Goal: Information Seeking & Learning: Learn about a topic

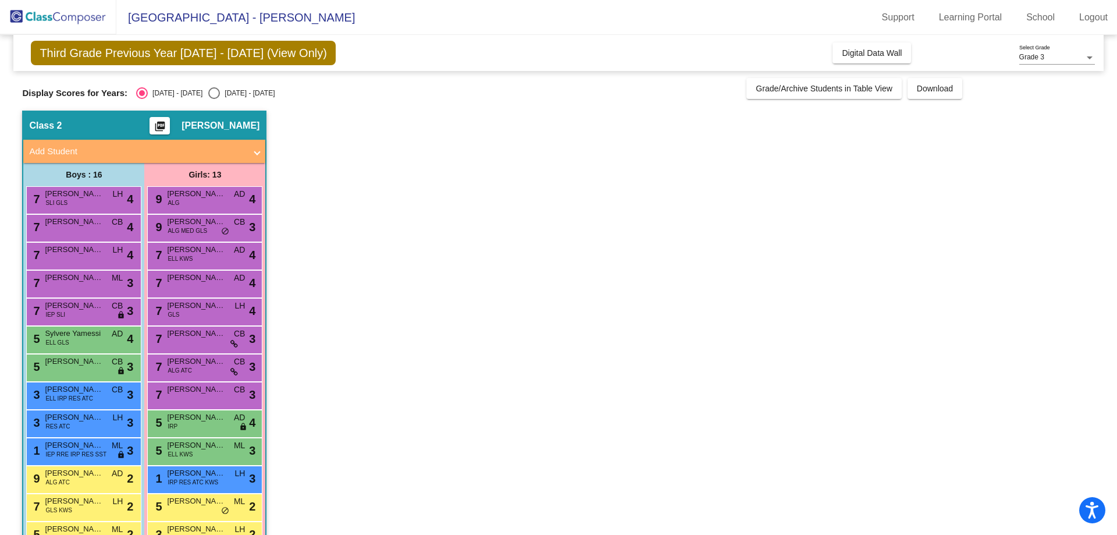
scroll to position [117, 0]
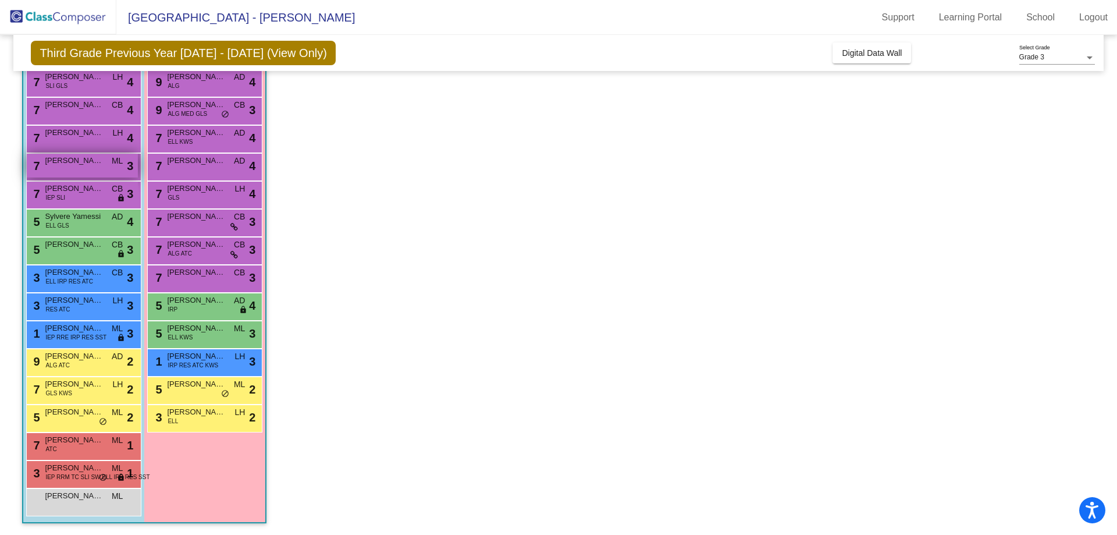
click at [76, 165] on span "[PERSON_NAME]" at bounding box center [74, 161] width 58 height 12
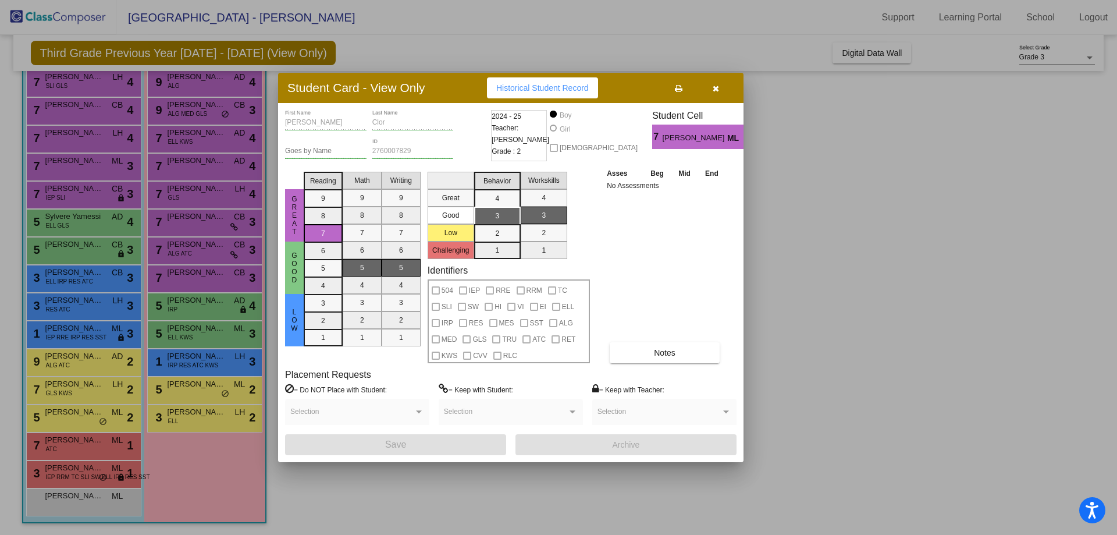
click at [719, 89] on icon "button" at bounding box center [716, 88] width 6 height 8
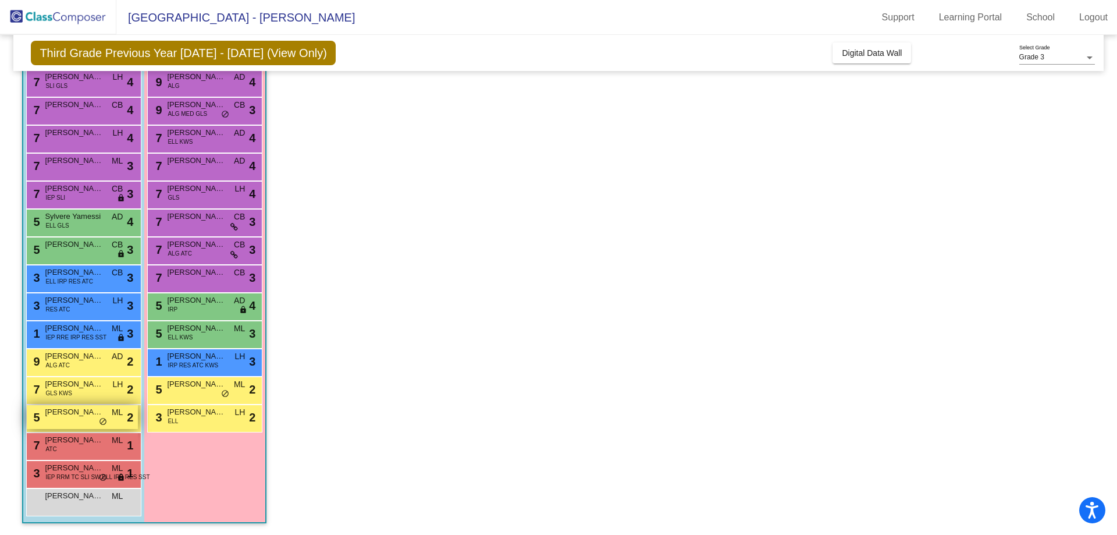
click at [79, 418] on div "5 [PERSON_NAME] ML lock do_not_disturb_alt 2" at bounding box center [82, 417] width 111 height 24
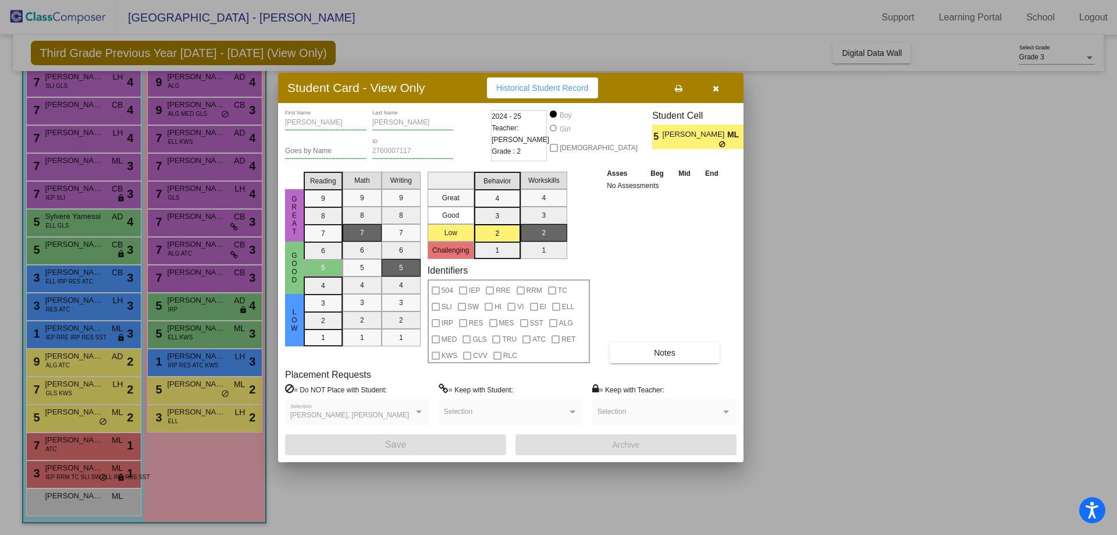
click at [714, 90] on icon "button" at bounding box center [716, 88] width 6 height 8
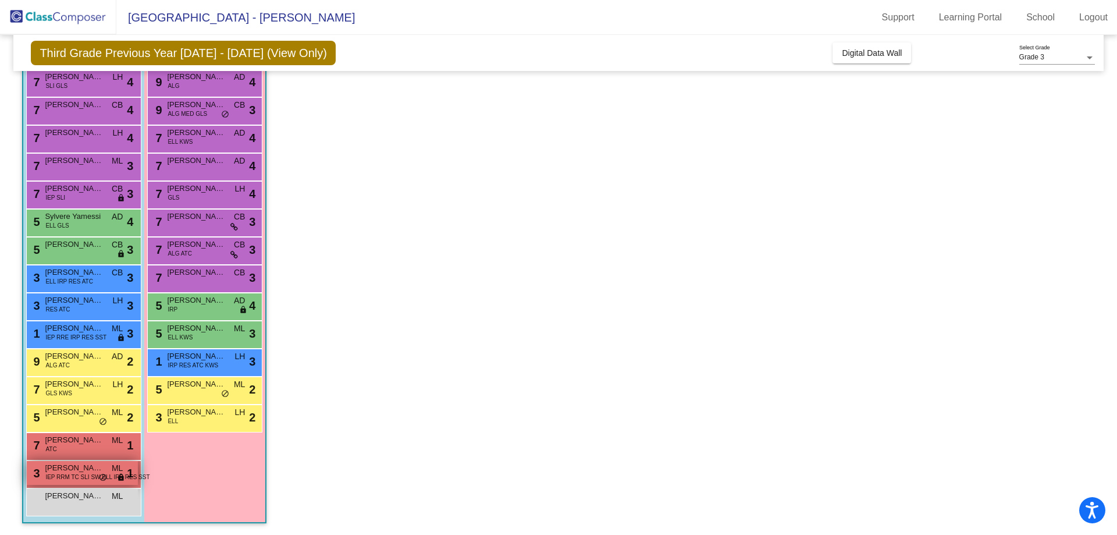
click at [87, 475] on span "IEP RRM TC SLI SW ELL IRP RES SST" at bounding box center [97, 476] width 104 height 9
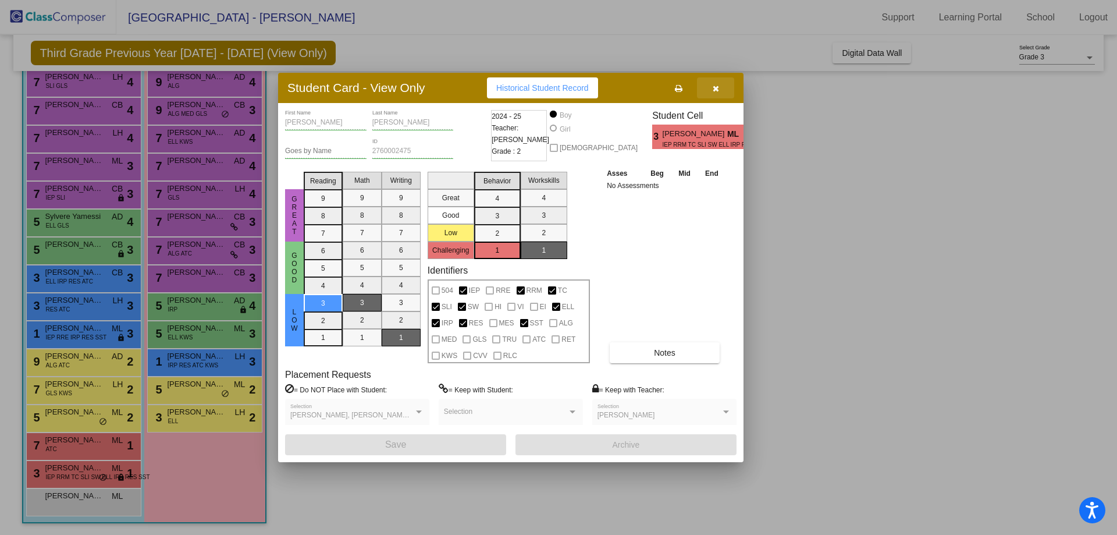
click at [712, 85] on button "button" at bounding box center [715, 87] width 37 height 21
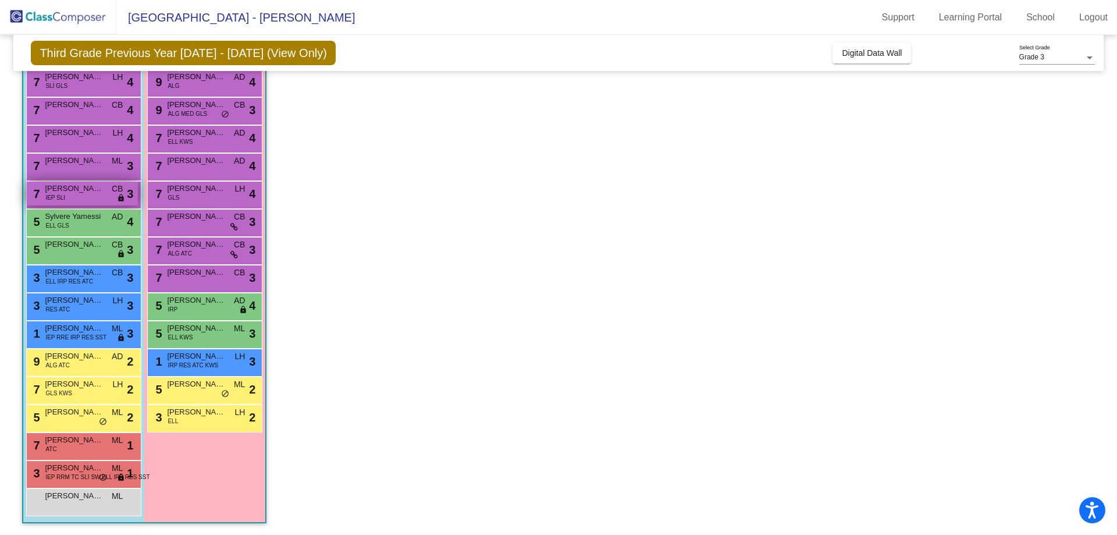
click at [81, 201] on div "7 [PERSON_NAME] IEP SLI CB lock do_not_disturb_alt 3" at bounding box center [82, 194] width 111 height 24
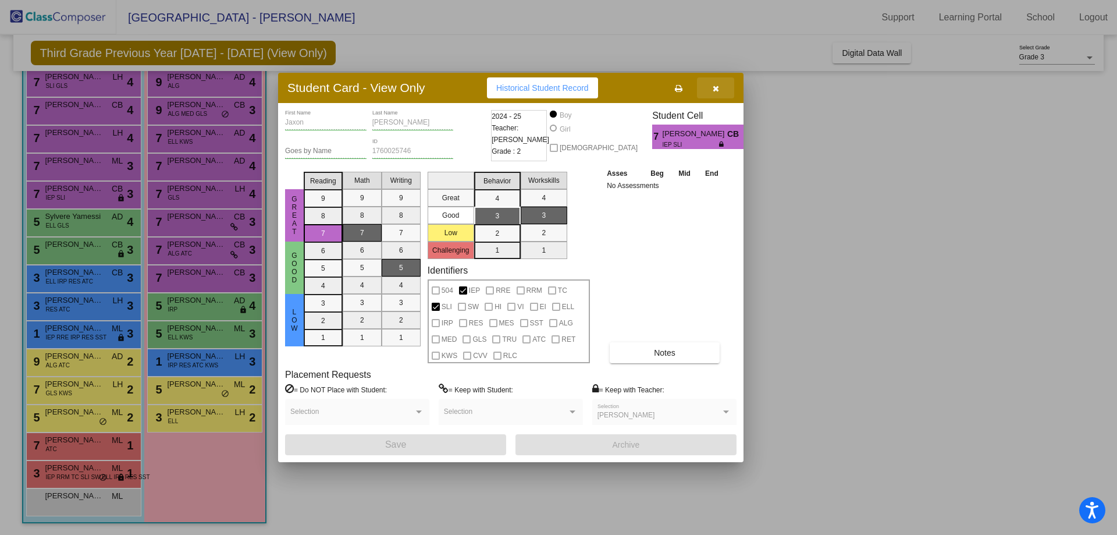
click at [717, 88] on icon "button" at bounding box center [716, 88] width 6 height 8
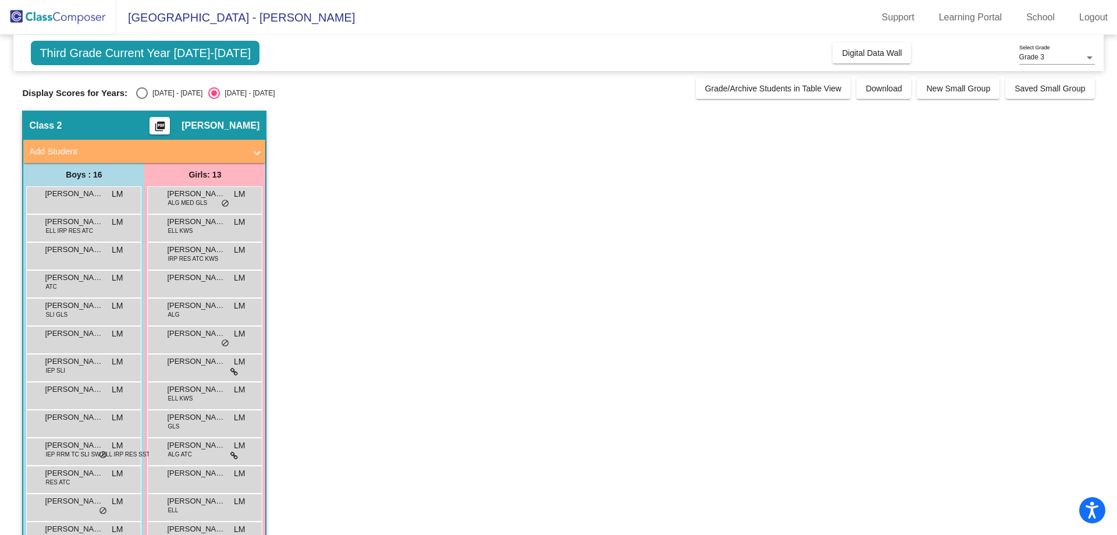
click at [138, 95] on div "Select an option" at bounding box center [142, 93] width 12 height 12
click at [141, 99] on input "[DATE] - [DATE]" at bounding box center [141, 99] width 1 height 1
radio input "true"
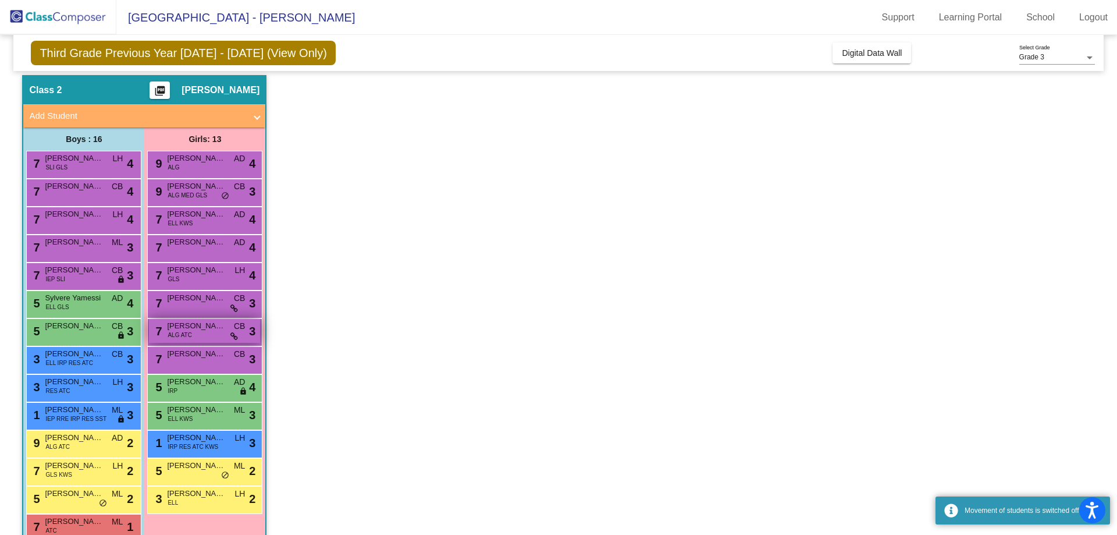
scroll to position [117, 0]
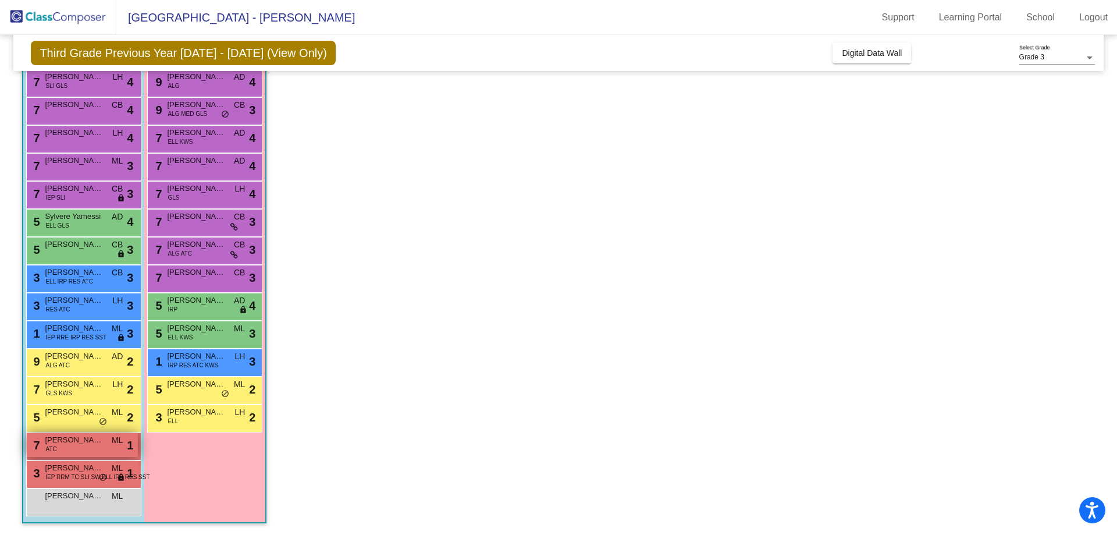
click at [91, 442] on span "[PERSON_NAME]" at bounding box center [74, 440] width 58 height 12
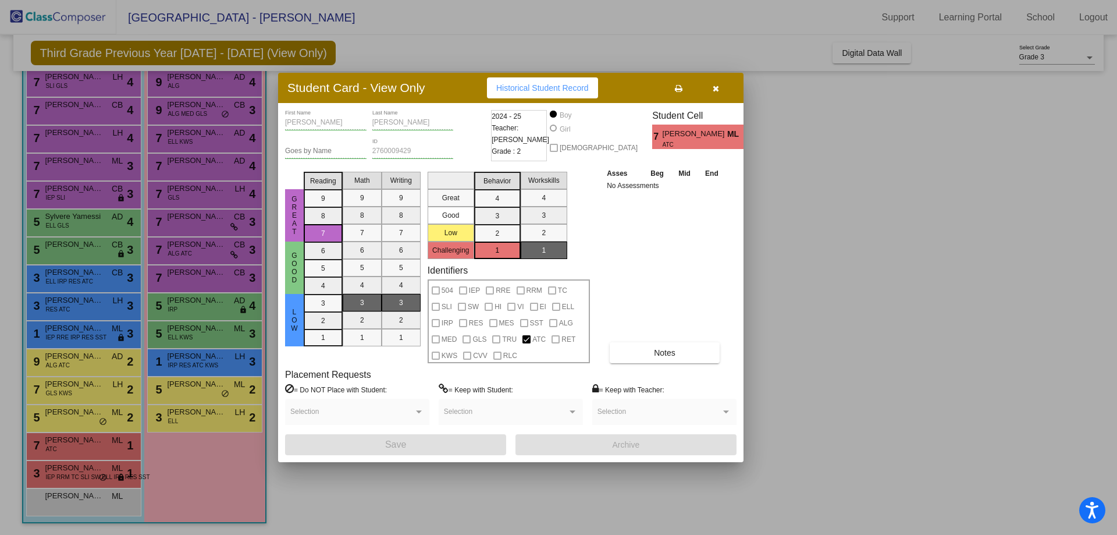
click at [794, 329] on div at bounding box center [558, 267] width 1117 height 535
